Goal: Task Accomplishment & Management: Manage account settings

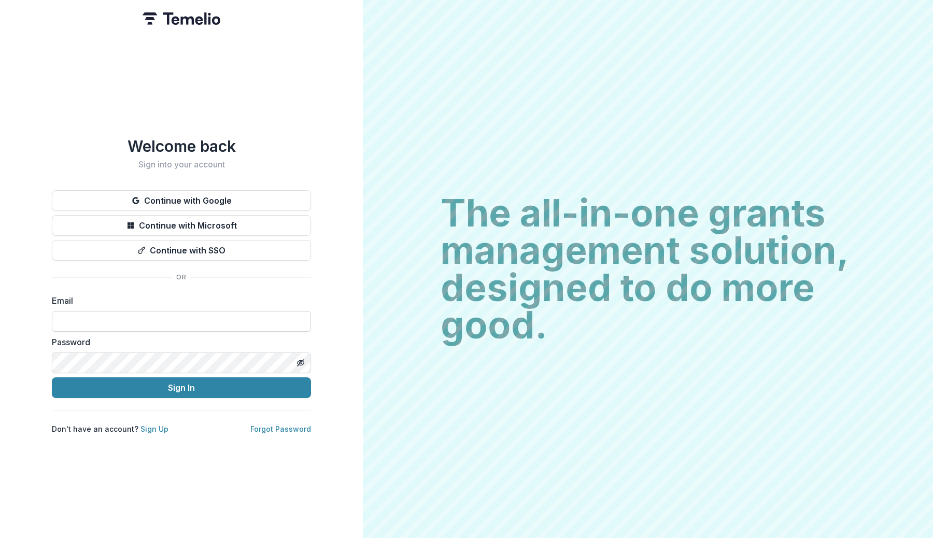
click at [127, 315] on input at bounding box center [181, 321] width 259 height 21
type input "**********"
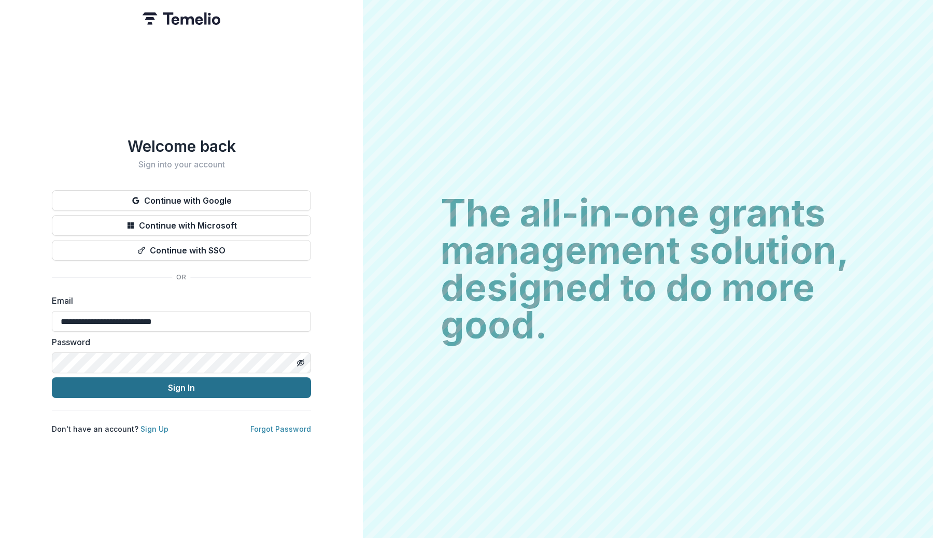
click at [146, 378] on button "Sign In" at bounding box center [181, 387] width 259 height 21
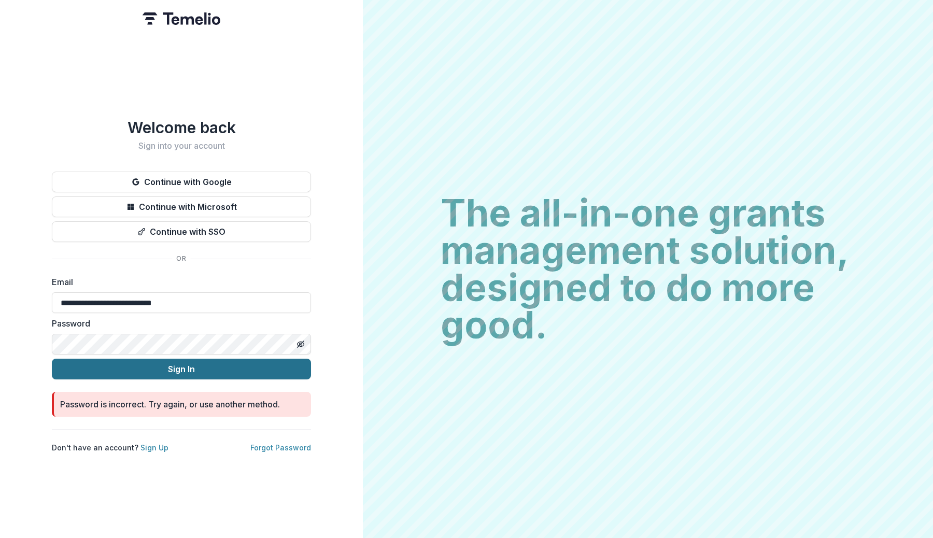
click at [155, 362] on button "Sign In" at bounding box center [181, 369] width 259 height 21
click at [300, 336] on button "Toggle password visibility" at bounding box center [300, 344] width 17 height 17
click at [208, 363] on button "Sign In" at bounding box center [181, 369] width 259 height 21
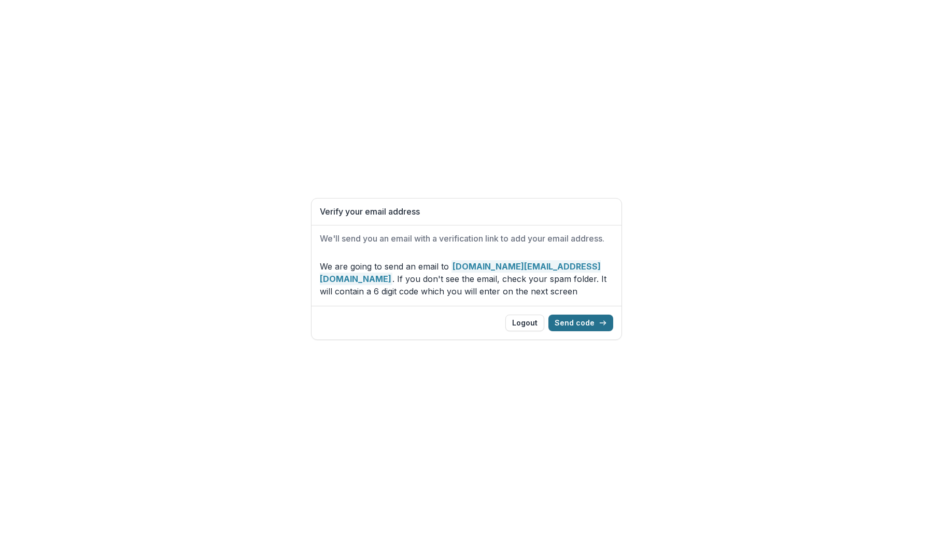
click at [580, 323] on button "Send code" at bounding box center [580, 323] width 65 height 17
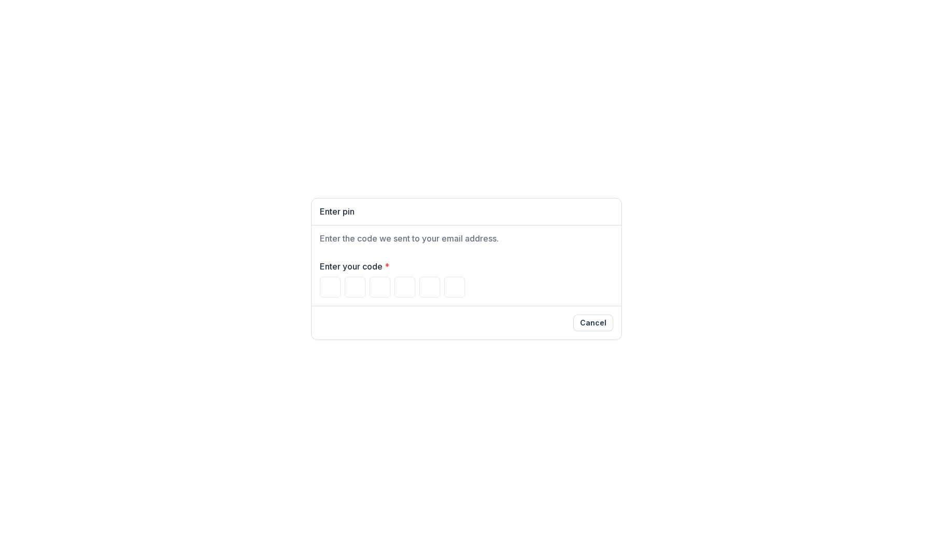
paste input "******"
type input "*"
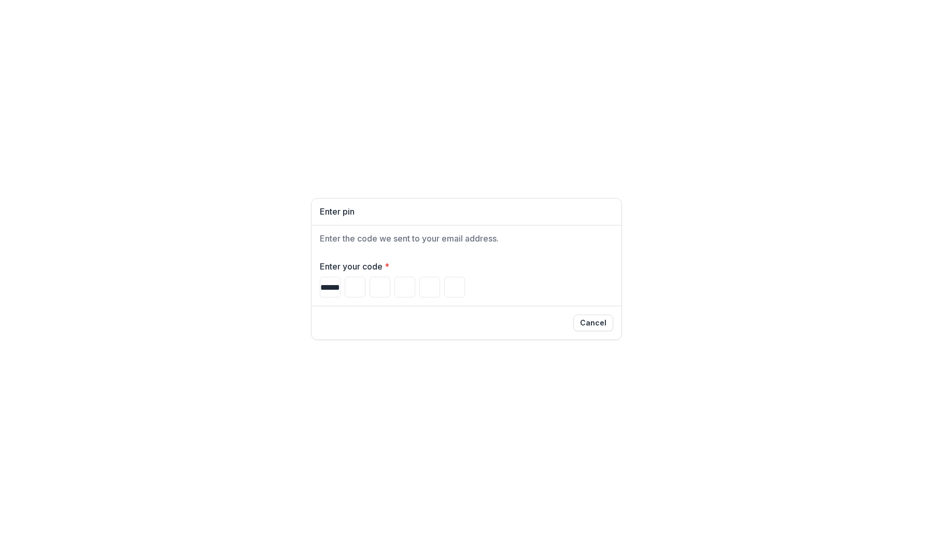
type input "*"
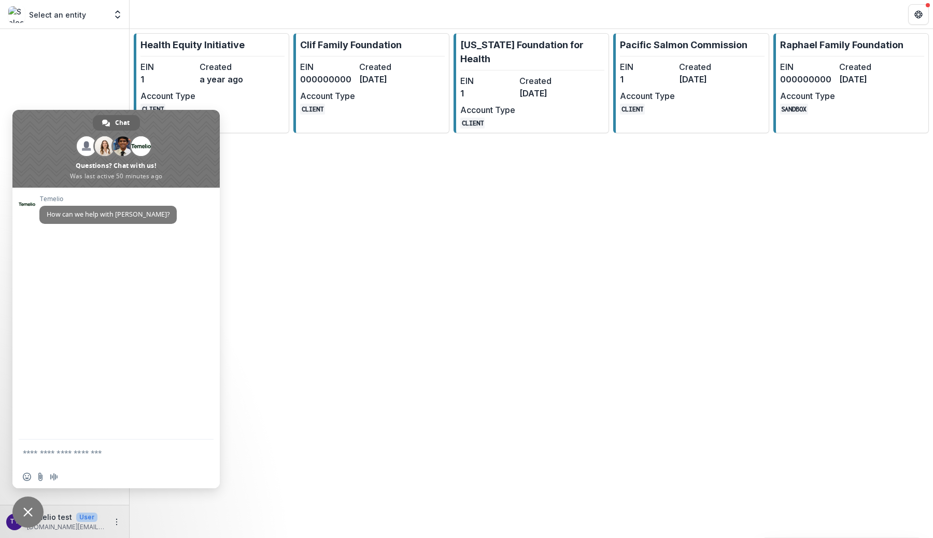
click at [26, 509] on span "Close chat" at bounding box center [27, 512] width 9 height 9
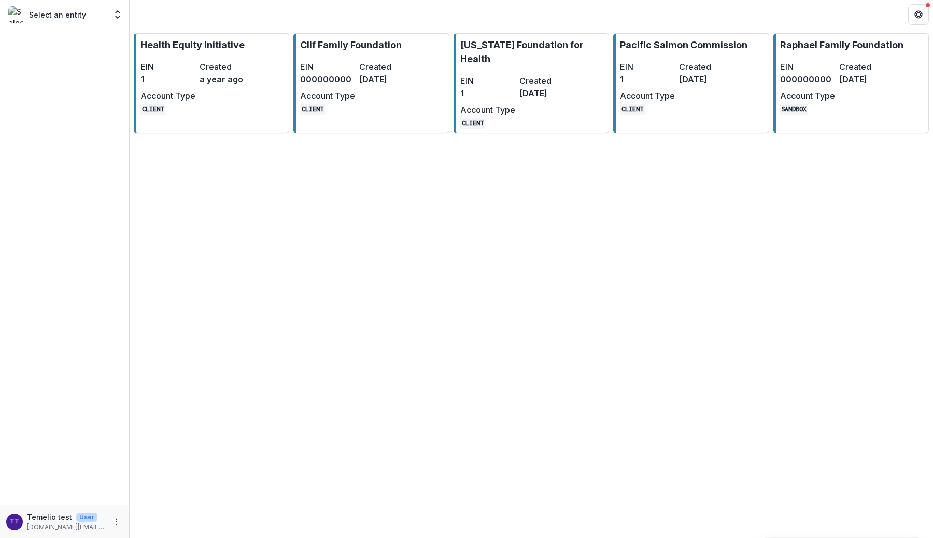
click at [39, 526] on p "[DOMAIN_NAME][EMAIL_ADDRESS][DOMAIN_NAME]" at bounding box center [66, 527] width 79 height 9
